Goal: Navigation & Orientation: Go to known website

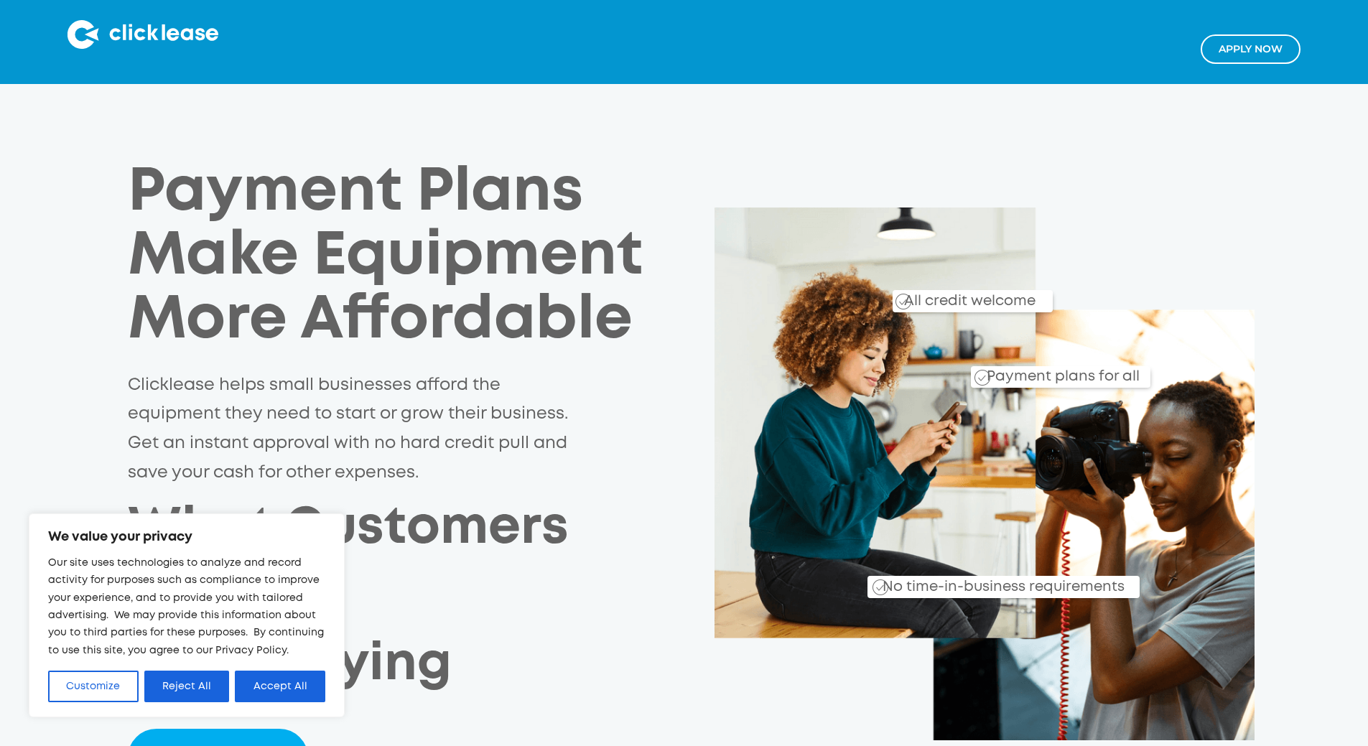
click at [187, 695] on button "Reject All" at bounding box center [186, 687] width 85 height 32
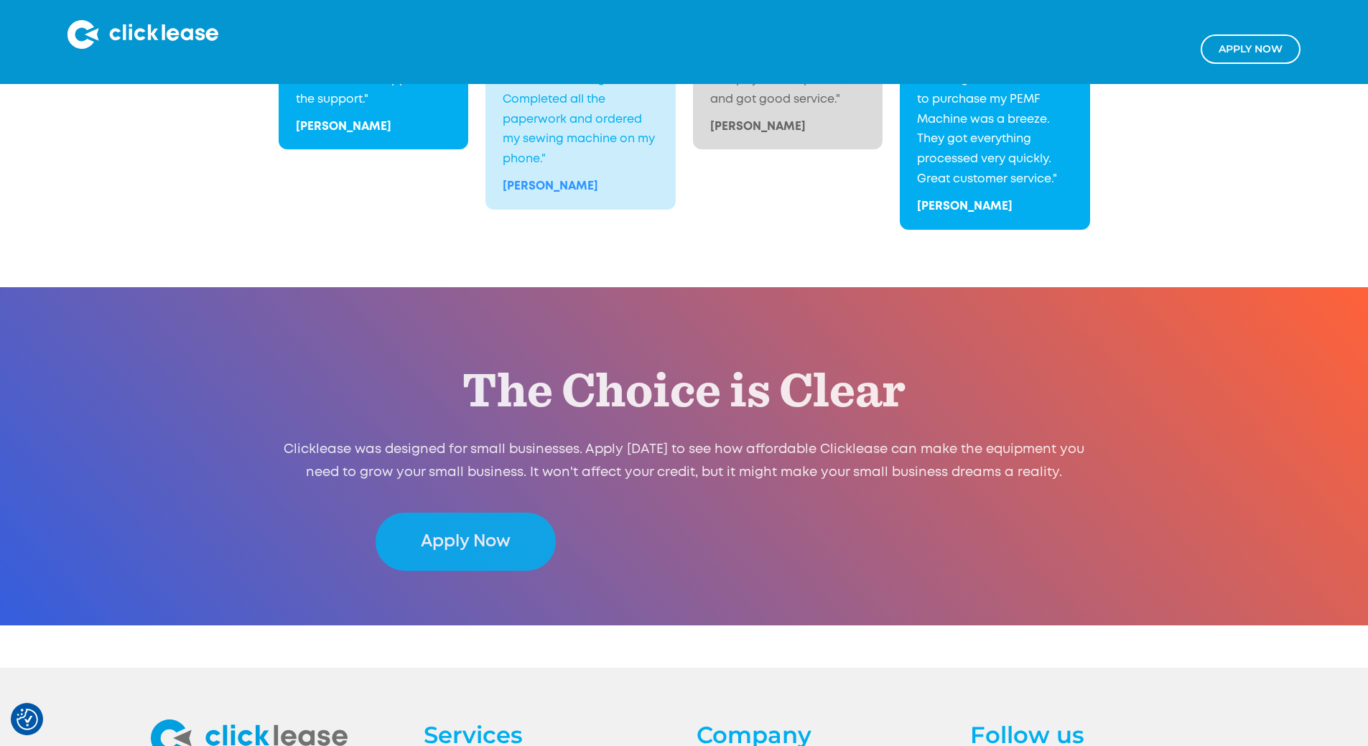
scroll to position [2795, 0]
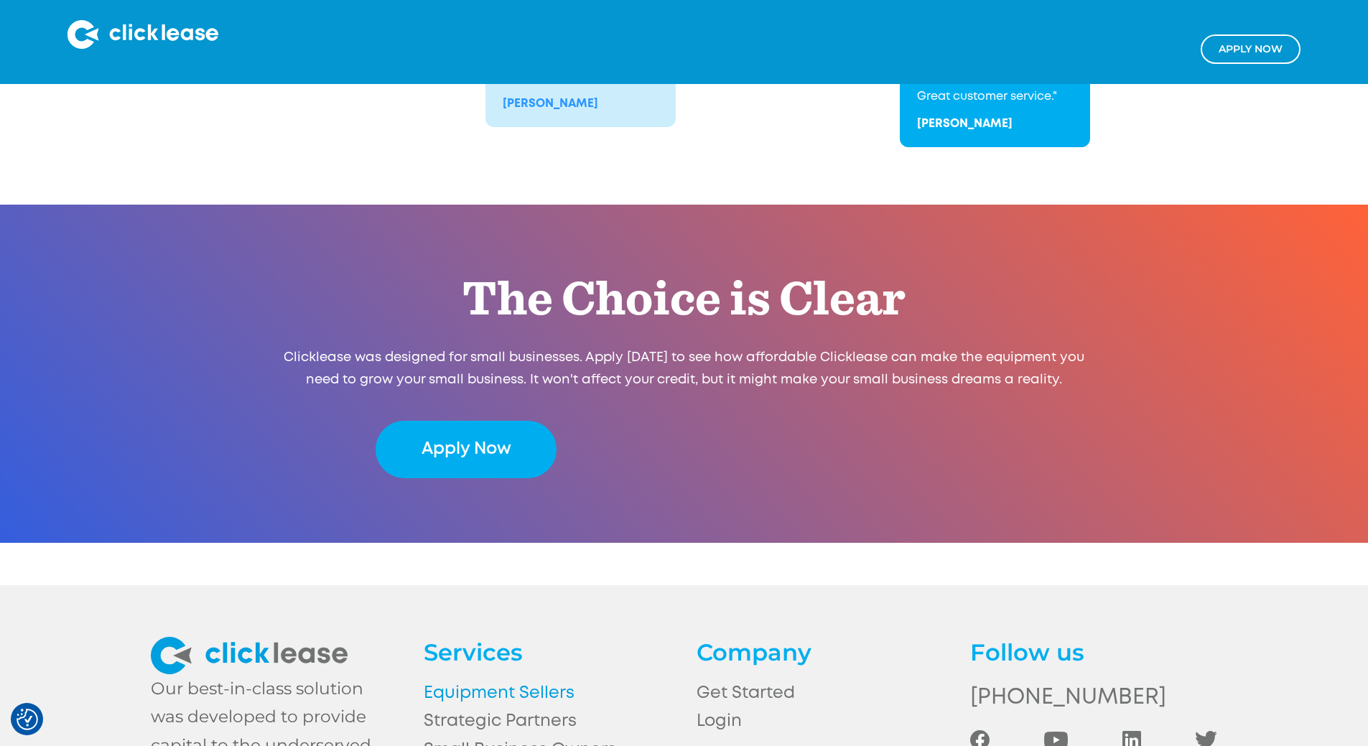
click at [516, 679] on link "Equipment Sellers" at bounding box center [547, 693] width 247 height 28
click at [182, 33] on img at bounding box center [143, 34] width 151 height 29
click at [720, 707] on link "Login" at bounding box center [820, 721] width 247 height 28
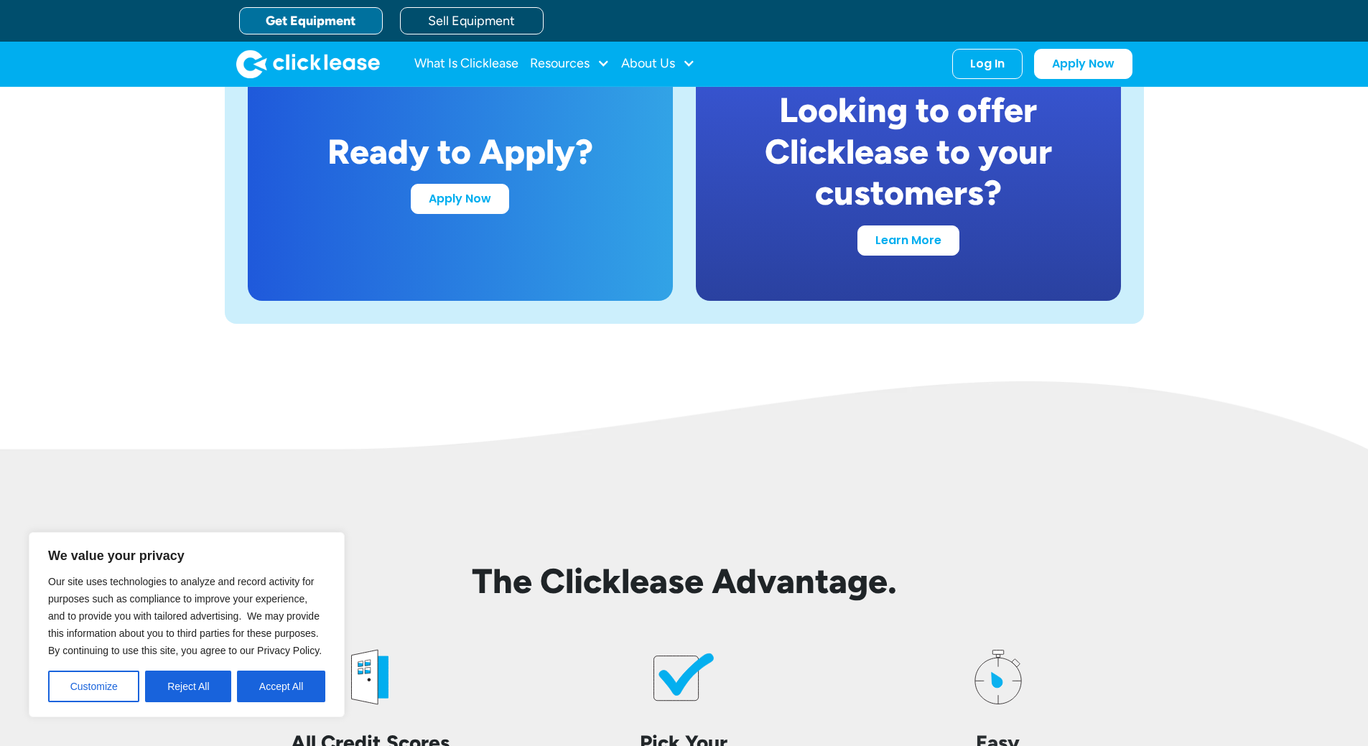
scroll to position [2801, 0]
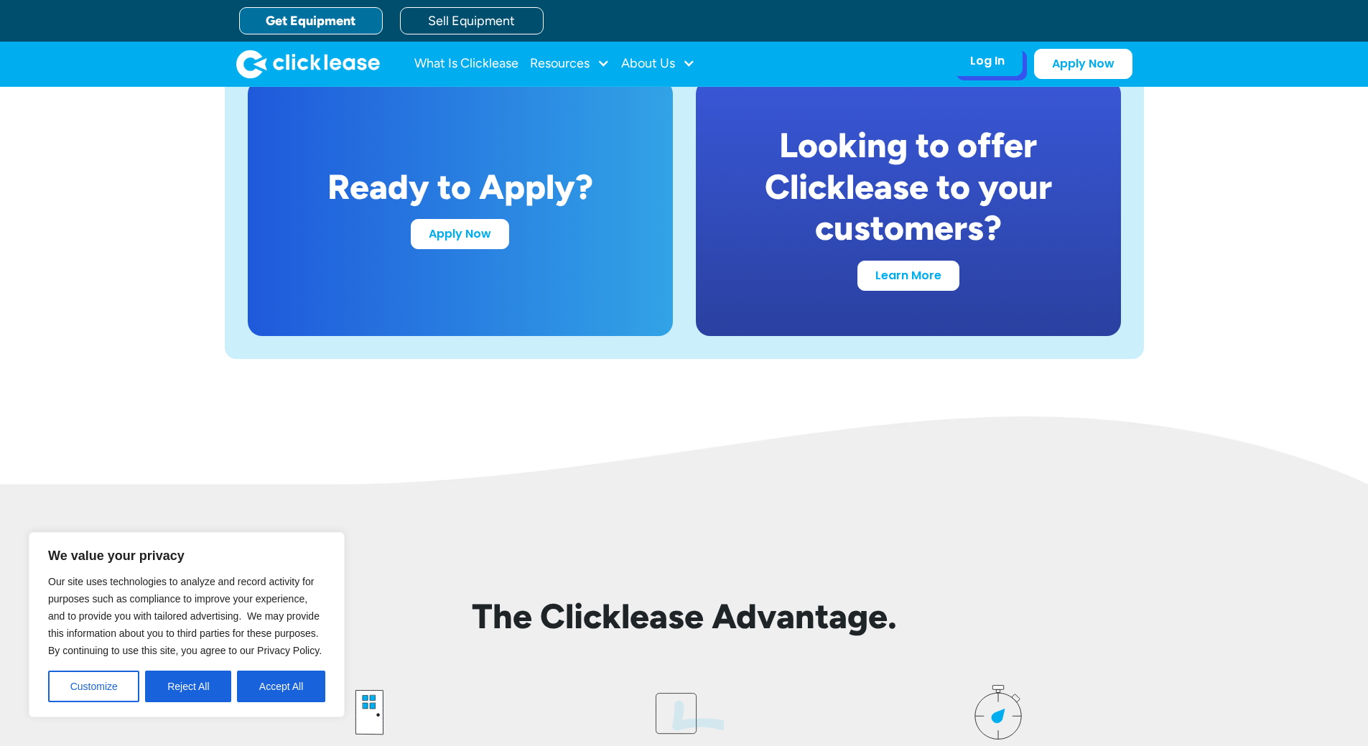
click at [991, 49] on div "Log In Account login I use Clicklease to get my equipment Partner Portal I offe…" at bounding box center [987, 61] width 70 height 30
click at [991, 68] on div "Log In" at bounding box center [987, 61] width 34 height 14
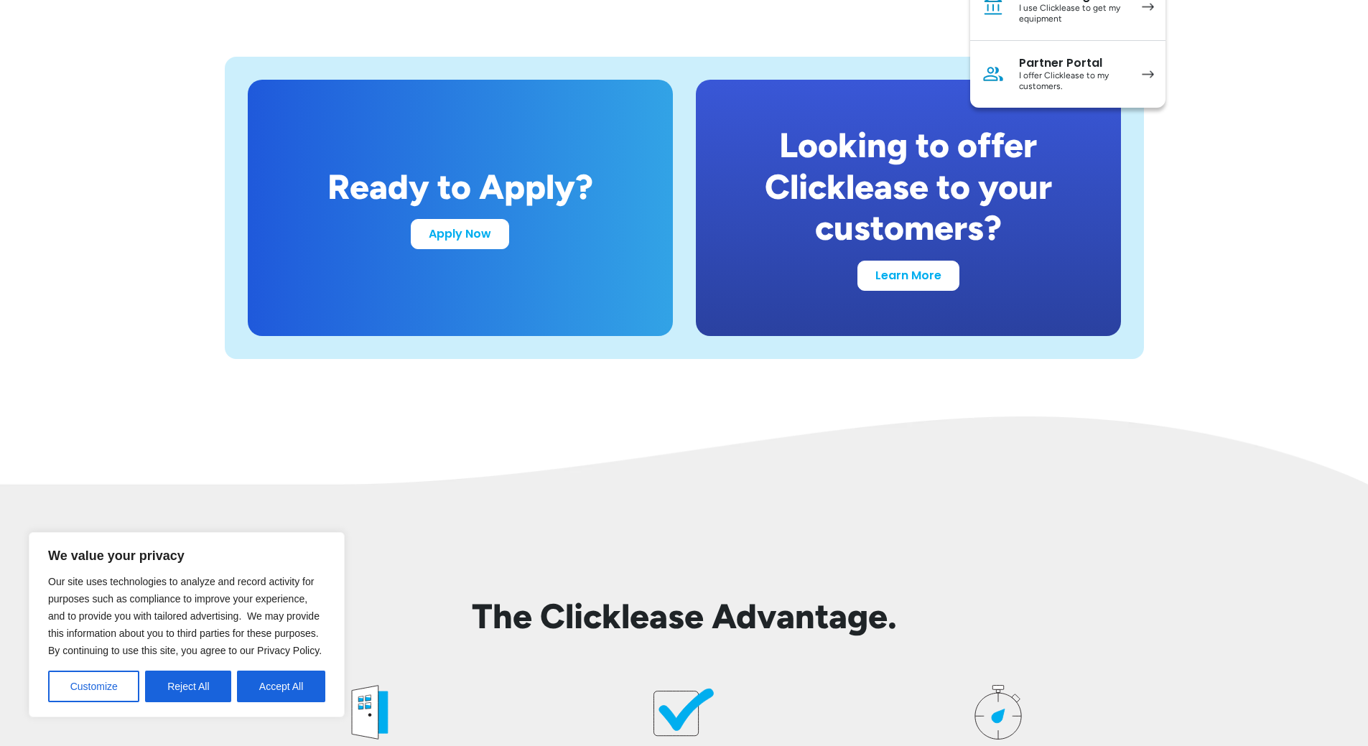
click at [1122, 80] on div "I offer Clicklease to my customers." at bounding box center [1073, 81] width 108 height 22
